Goal: Check status: Check status

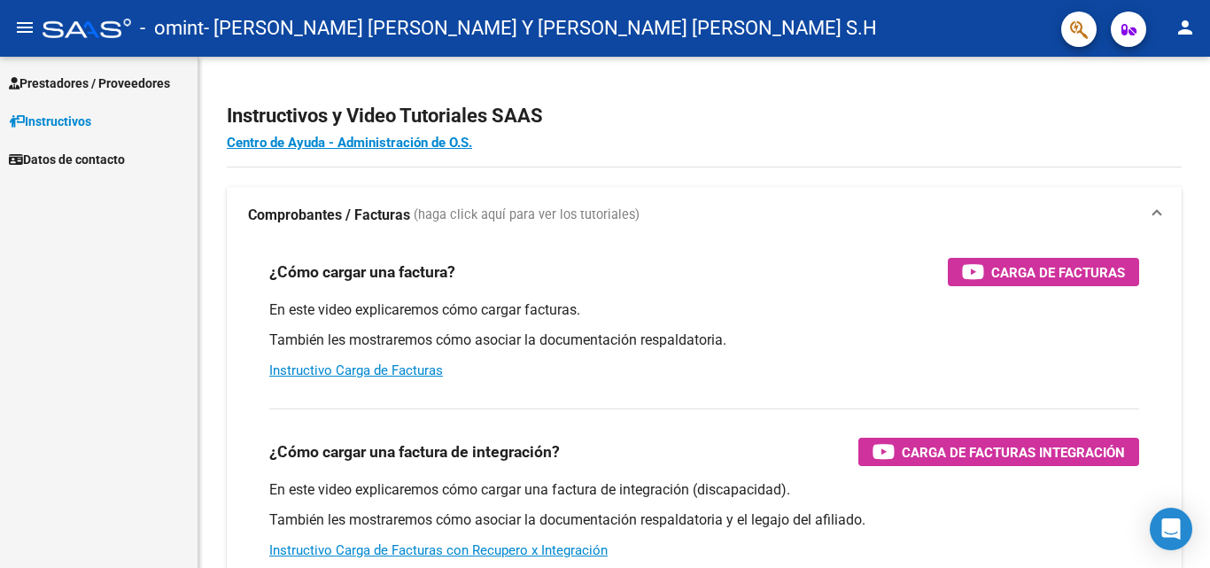
click at [110, 85] on span "Prestadores / Proveedores" at bounding box center [89, 83] width 161 height 19
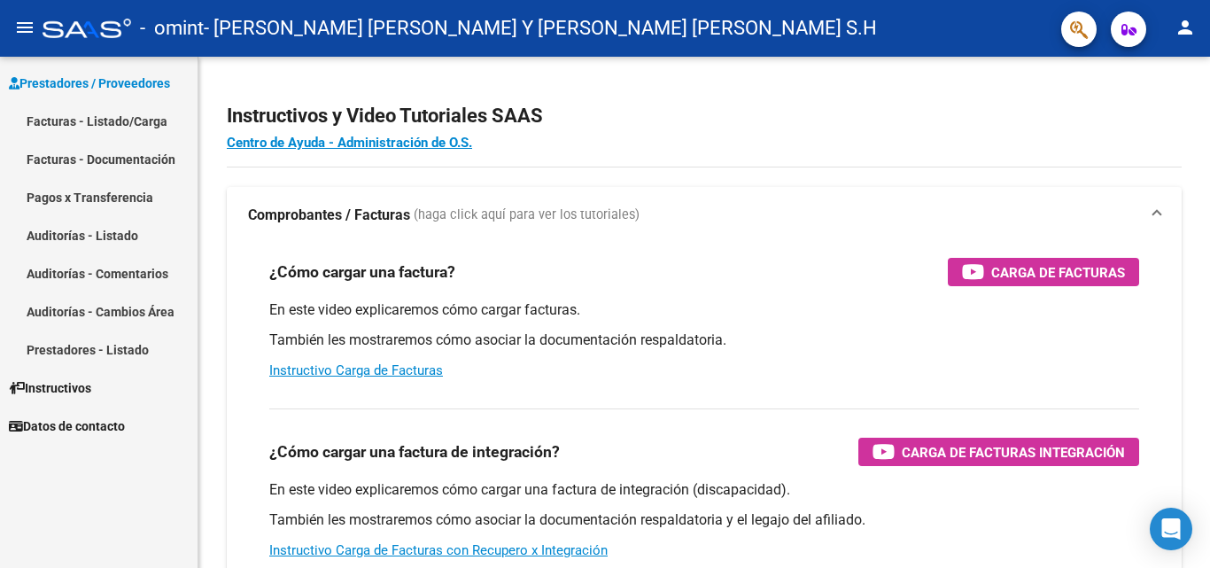
click at [138, 197] on link "Pagos x Transferencia" at bounding box center [99, 197] width 198 height 38
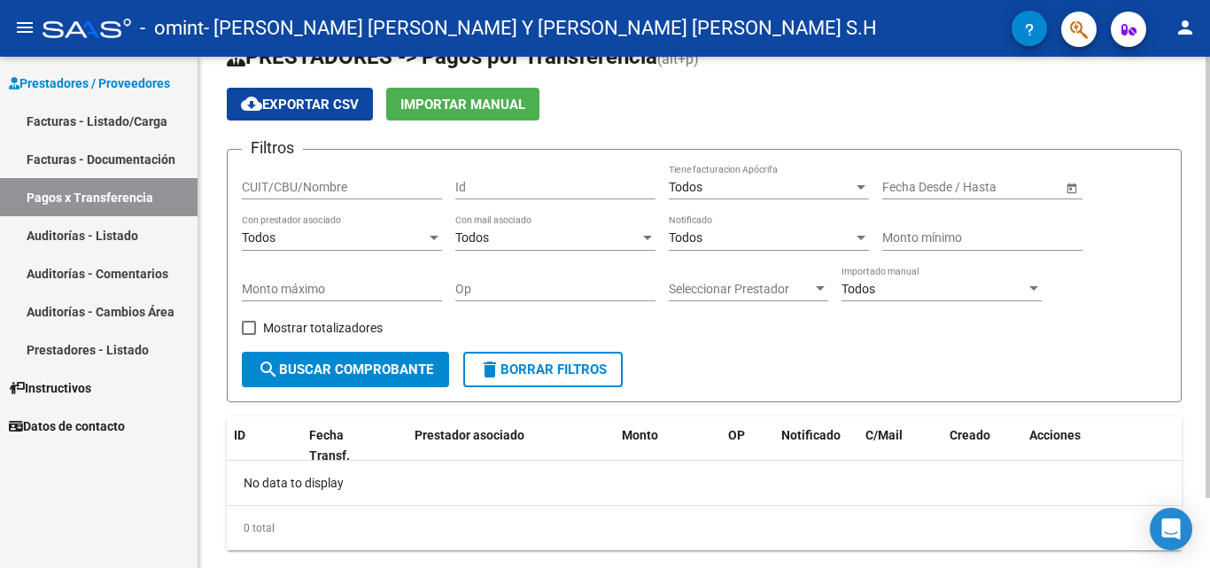
scroll to position [81, 0]
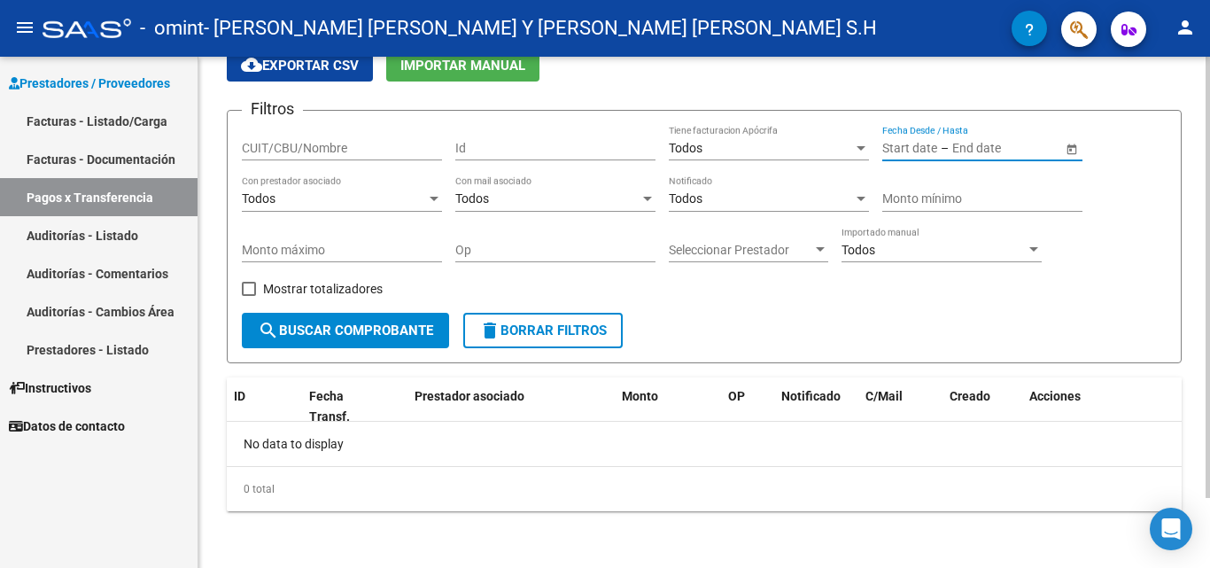
click at [964, 149] on input "text" at bounding box center [995, 148] width 87 height 15
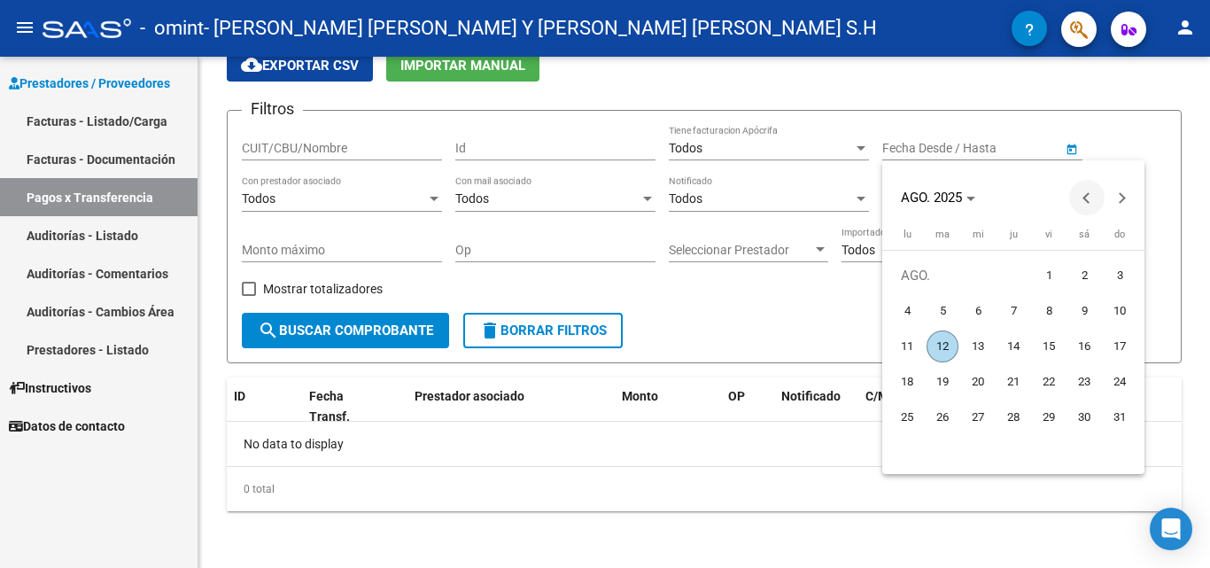
click at [1083, 206] on span "Previous month" at bounding box center [1086, 197] width 35 height 35
click at [1120, 266] on span "1" at bounding box center [1120, 276] width 32 height 32
type input "[DATE]"
click at [324, 324] on div at bounding box center [605, 284] width 1210 height 568
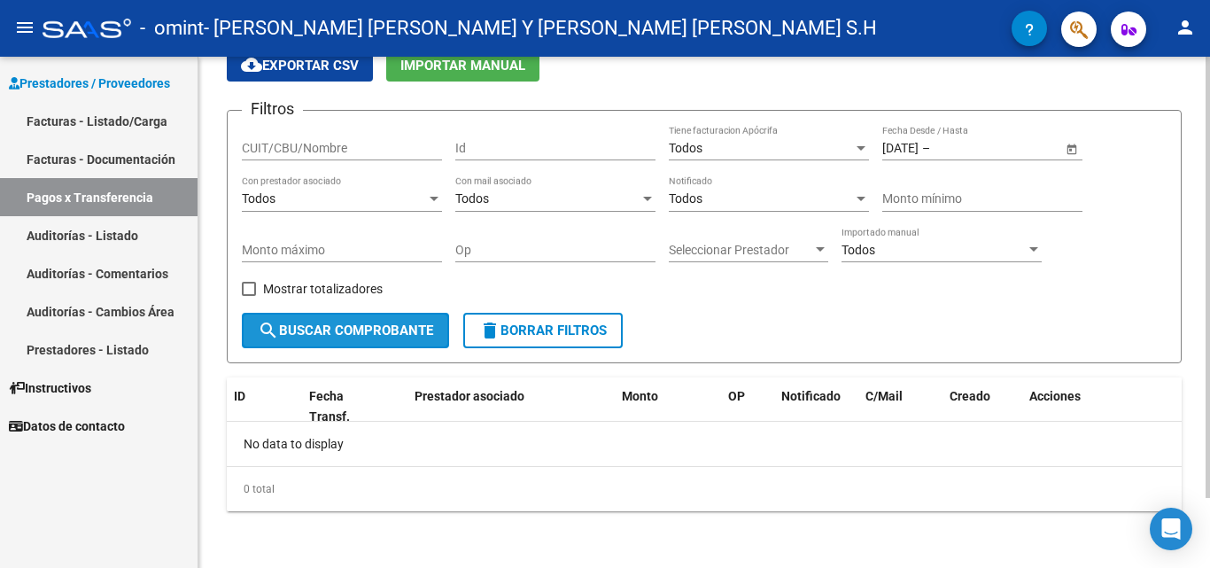
click at [345, 332] on span "search Buscar Comprobante" at bounding box center [345, 330] width 175 height 16
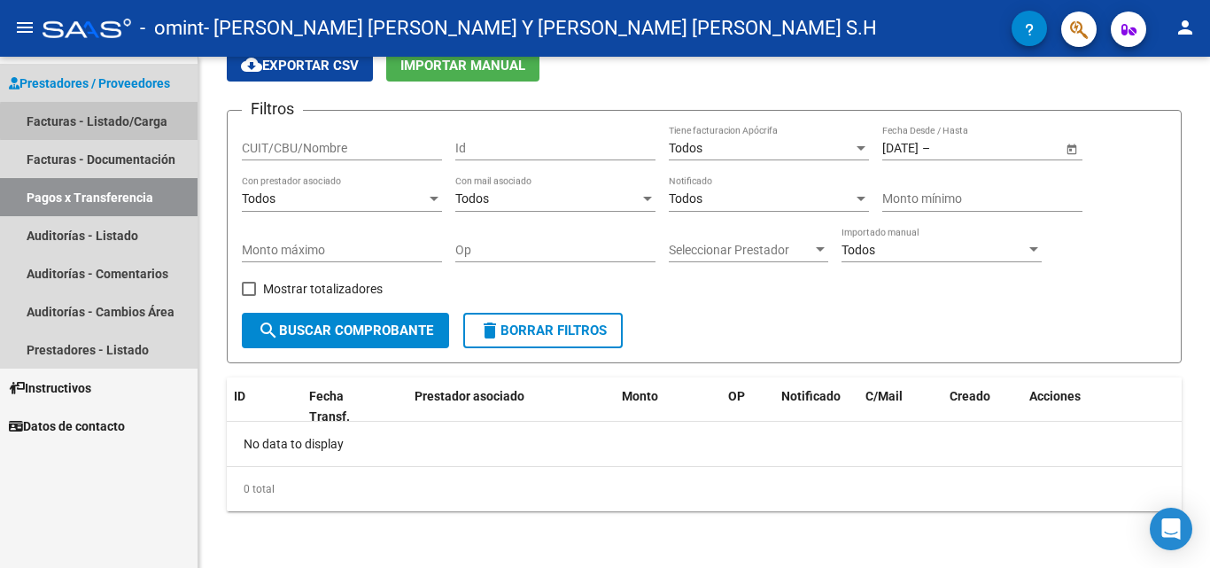
click at [166, 121] on link "Facturas - Listado/Carga" at bounding box center [99, 121] width 198 height 38
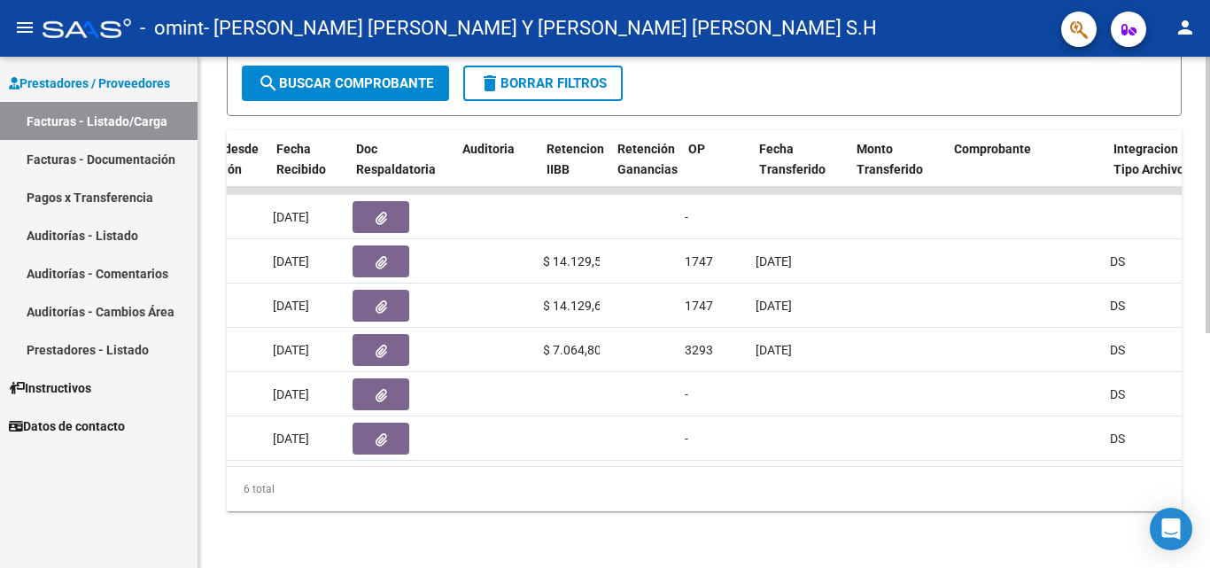
scroll to position [0, 1032]
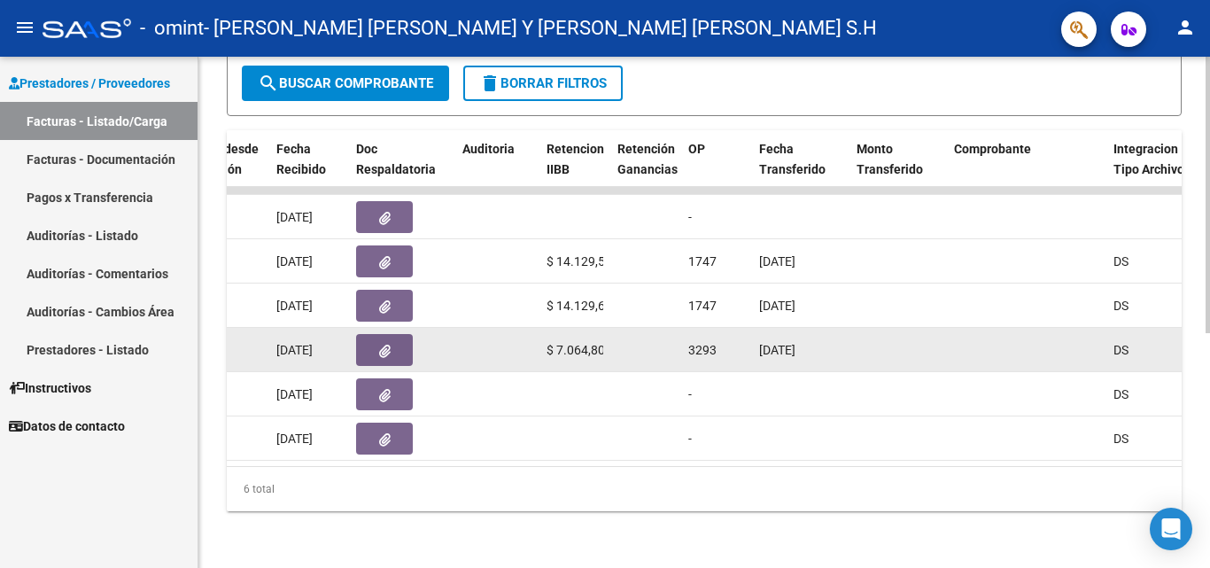
click at [733, 343] on div "3293" at bounding box center [716, 350] width 57 height 20
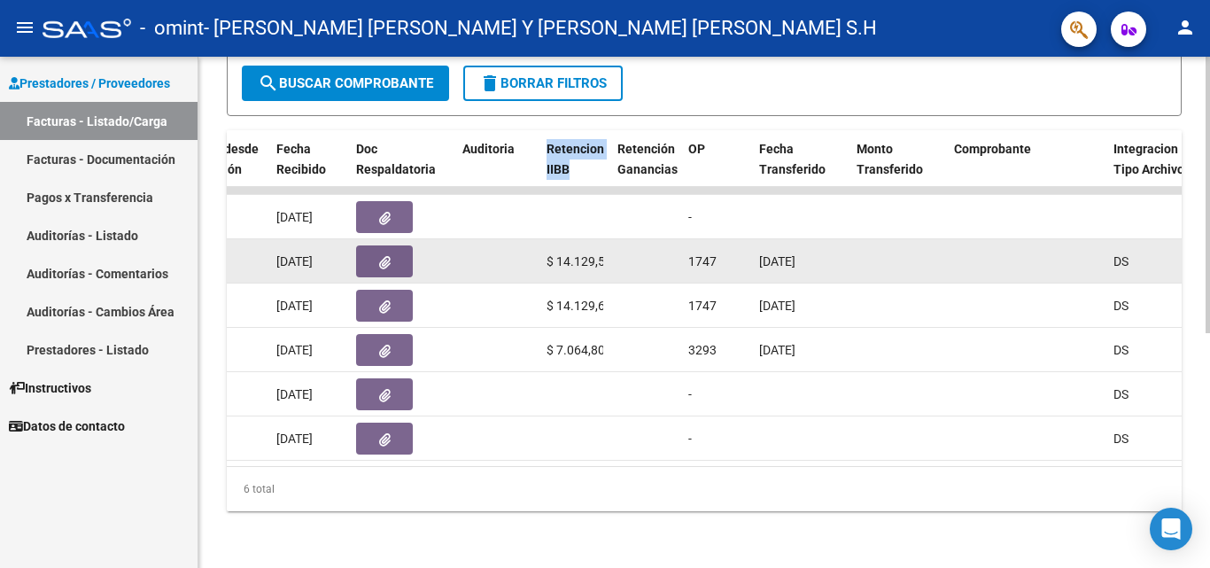
drag, startPoint x: 547, startPoint y: 138, endPoint x: 630, endPoint y: 227, distance: 121.6
click at [575, 159] on span "Retencion IIBB" at bounding box center [576, 159] width 58 height 35
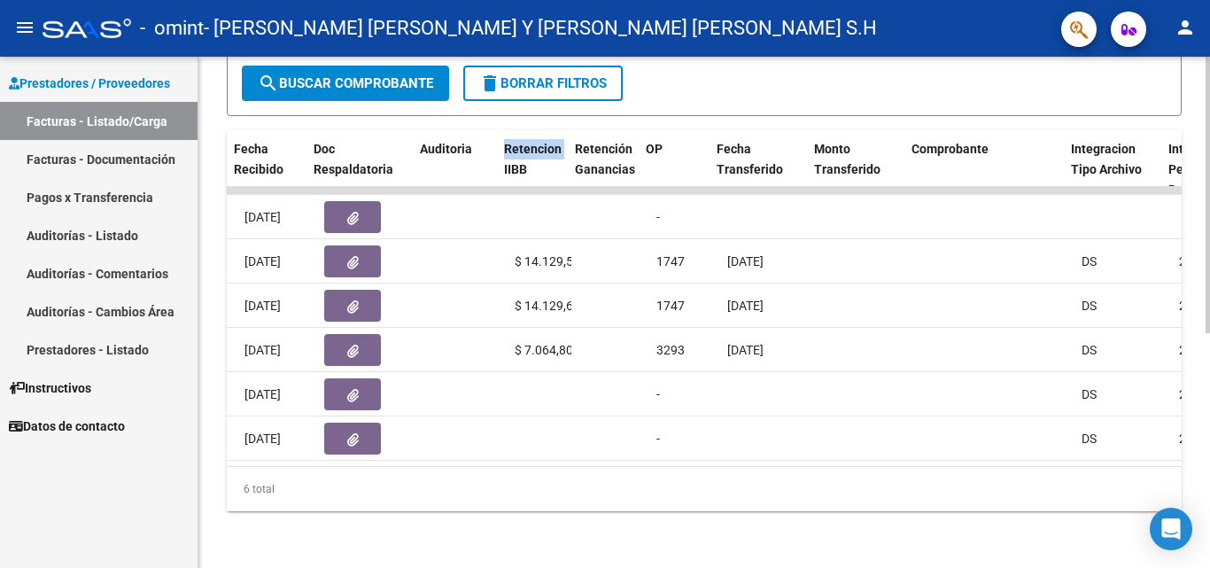
scroll to position [0, 1075]
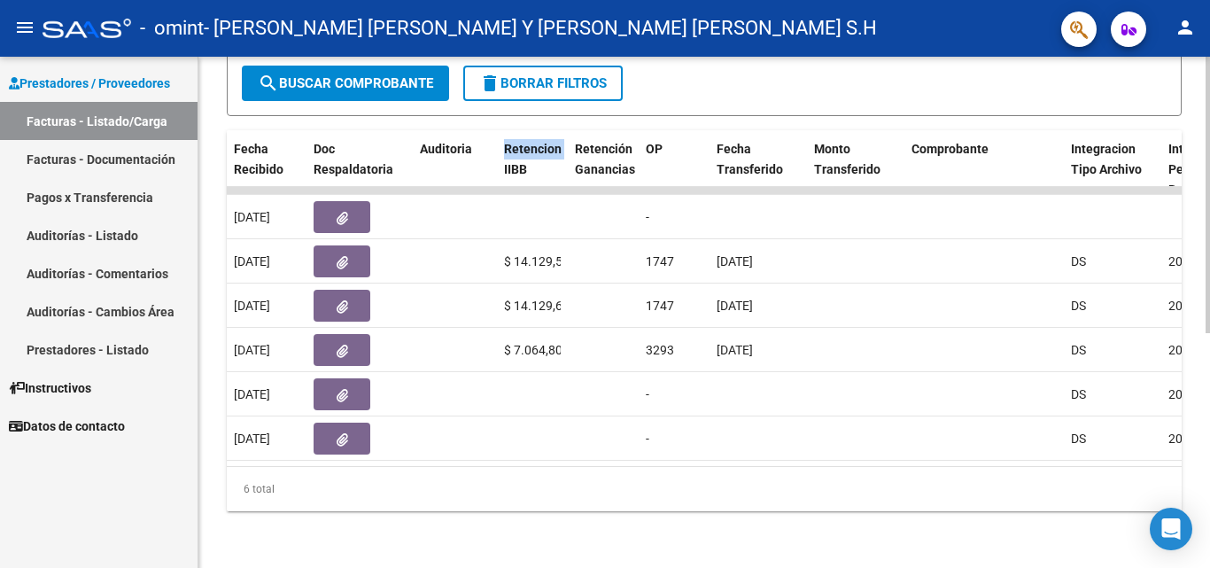
drag, startPoint x: 644, startPoint y: 468, endPoint x: 667, endPoint y: 463, distance: 23.5
click at [667, 463] on div "ID CAE Facturado x Orden De Area Razón Social CPBT Monto Fecha Cpbt [PERSON_NAM…" at bounding box center [704, 320] width 955 height 381
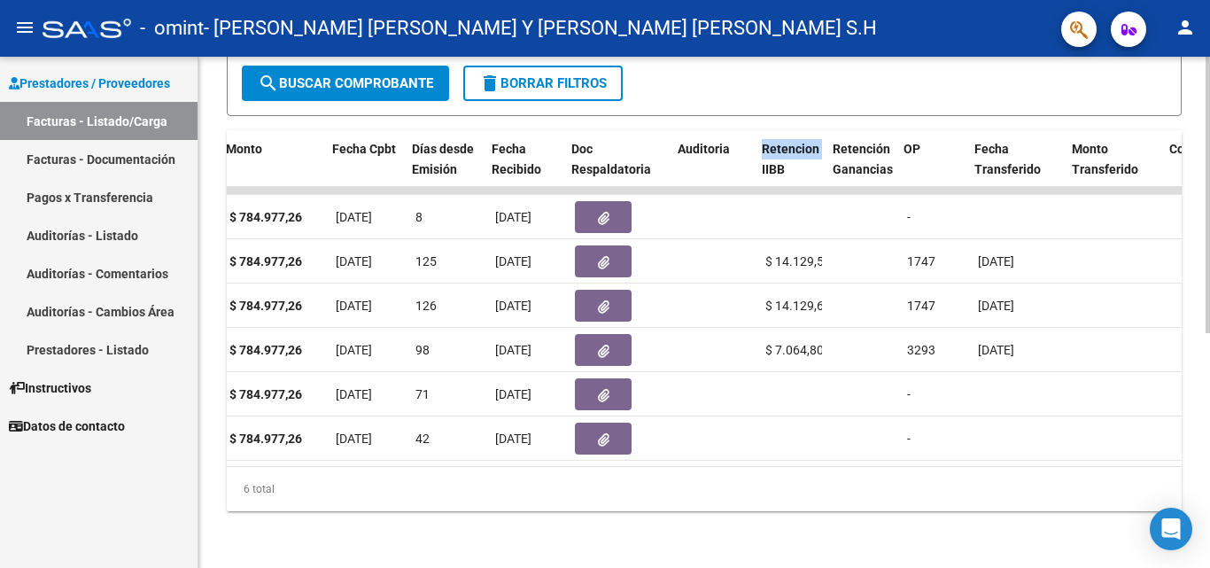
scroll to position [0, 817]
